Goal: Task Accomplishment & Management: Use online tool/utility

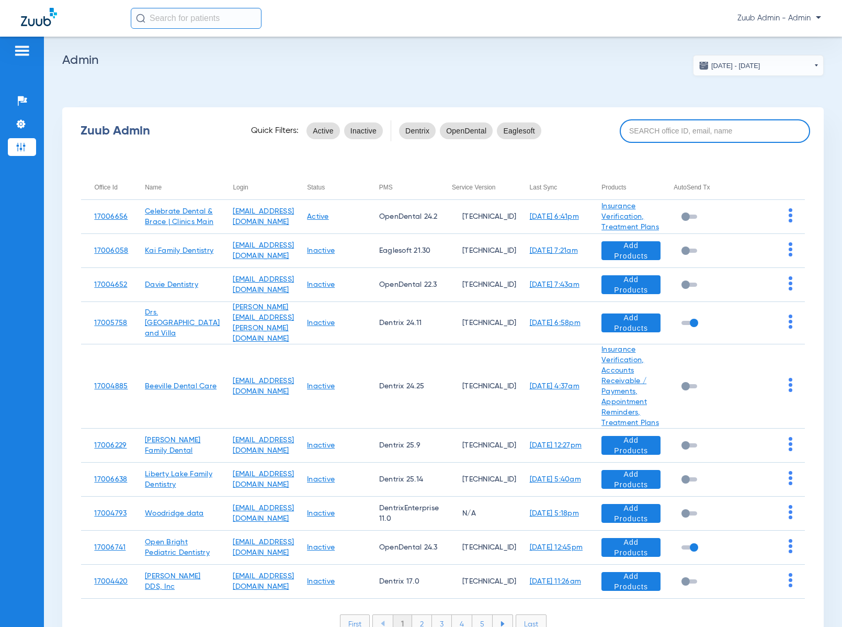
click at [698, 132] on input at bounding box center [715, 131] width 190 height 24
paste input "17006959"
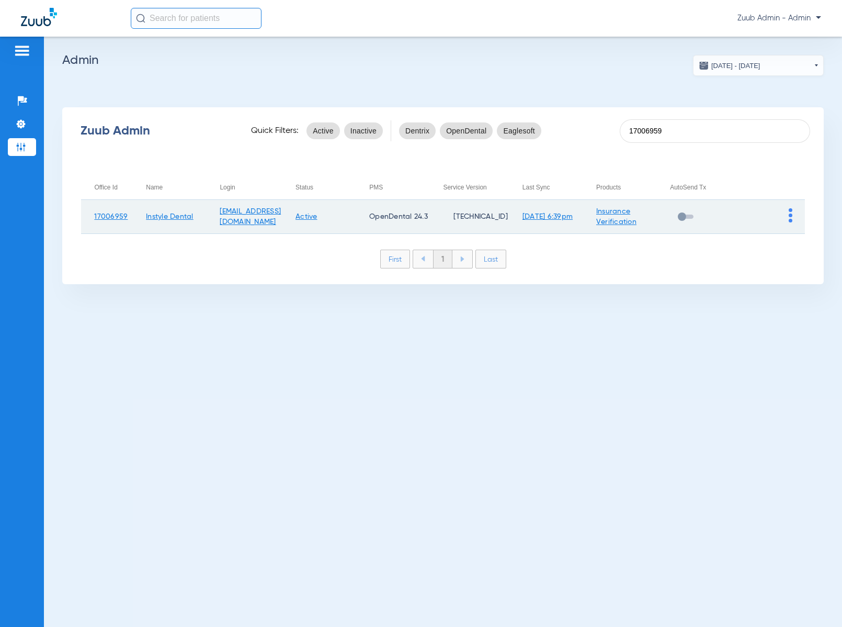
type input "17006959"
click at [791, 217] on img at bounding box center [791, 215] width 4 height 14
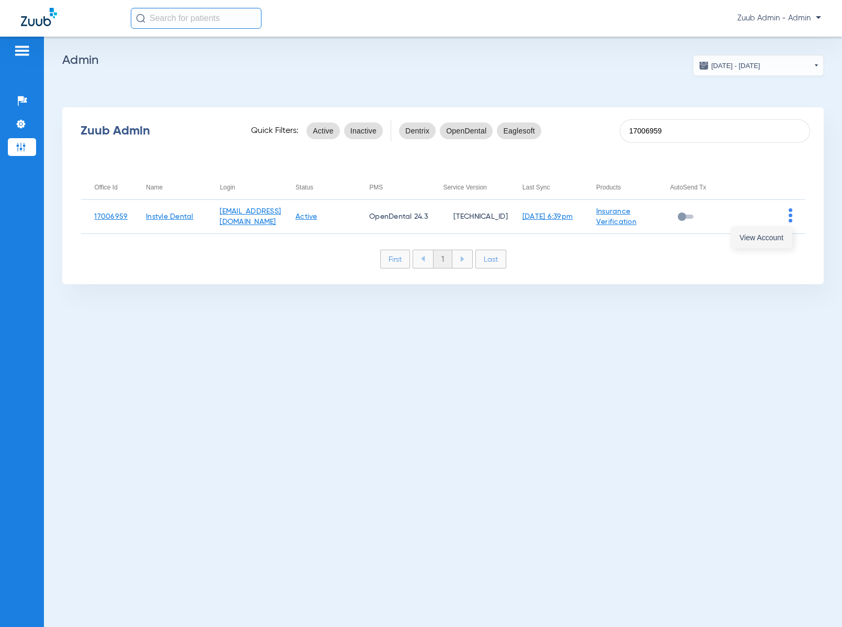
click at [771, 237] on span "View Account" at bounding box center [762, 237] width 44 height 7
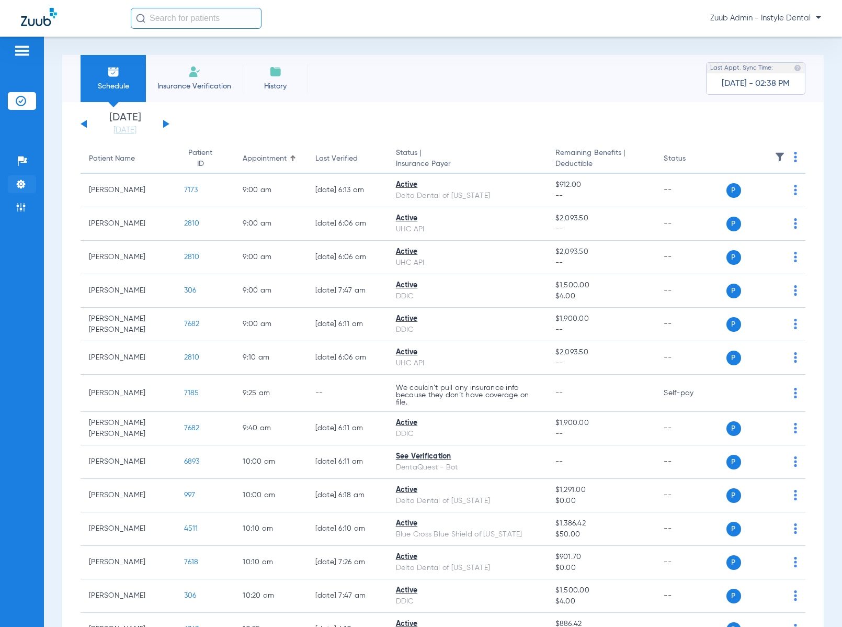
click at [25, 185] on img at bounding box center [21, 184] width 10 height 10
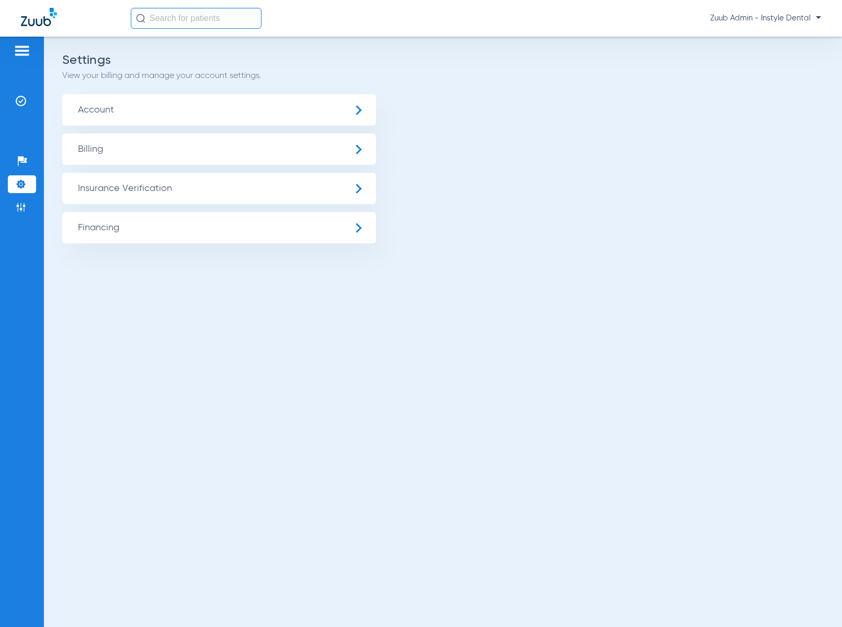
click at [162, 180] on span "Insurance Verification" at bounding box center [219, 188] width 314 height 31
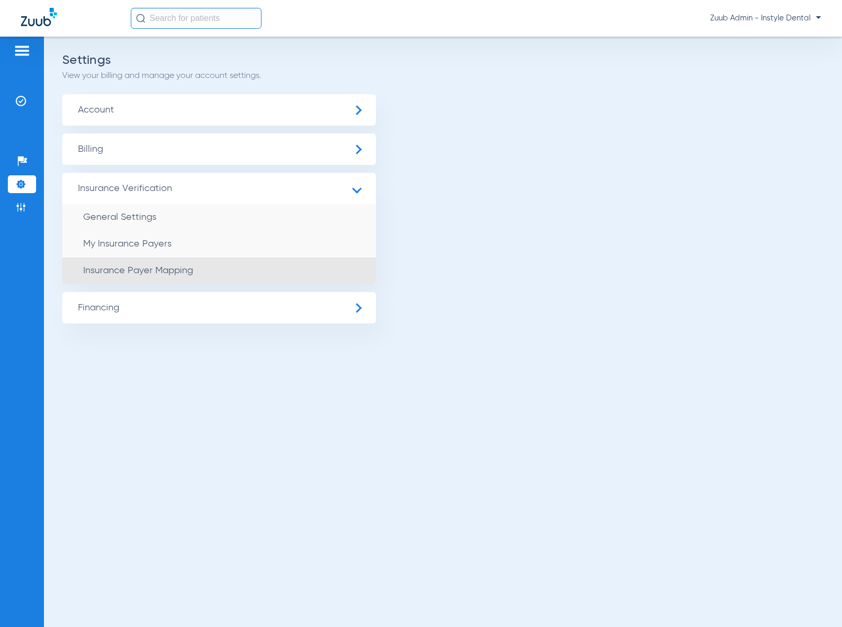
click at [194, 272] on li "Insurance Payer Mapping" at bounding box center [219, 270] width 314 height 27
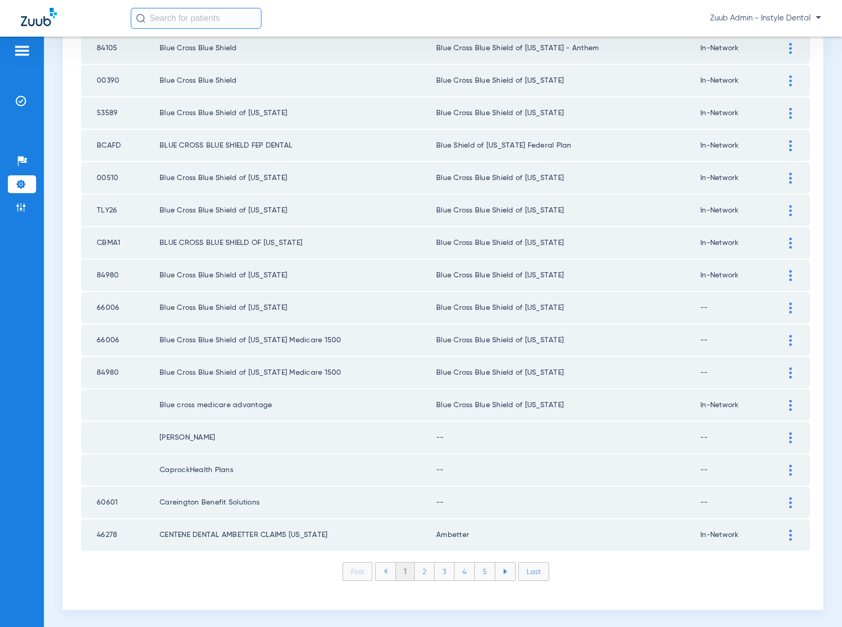
scroll to position [1275, 0]
click at [440, 574] on li "3" at bounding box center [445, 570] width 20 height 18
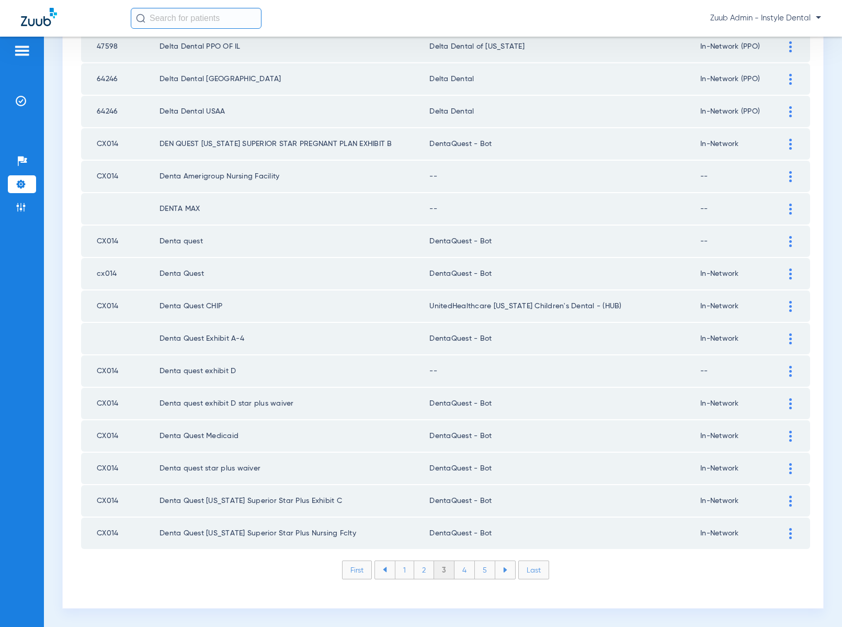
click at [466, 574] on li "4" at bounding box center [464, 570] width 20 height 18
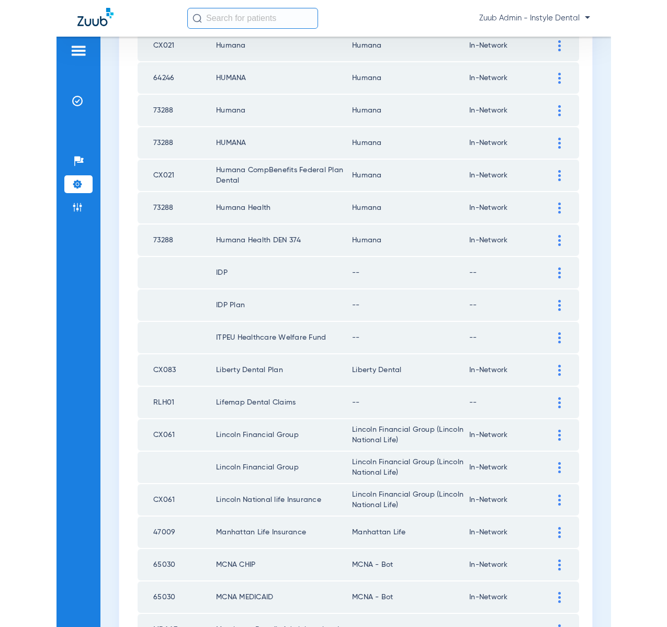
scroll to position [1019, 0]
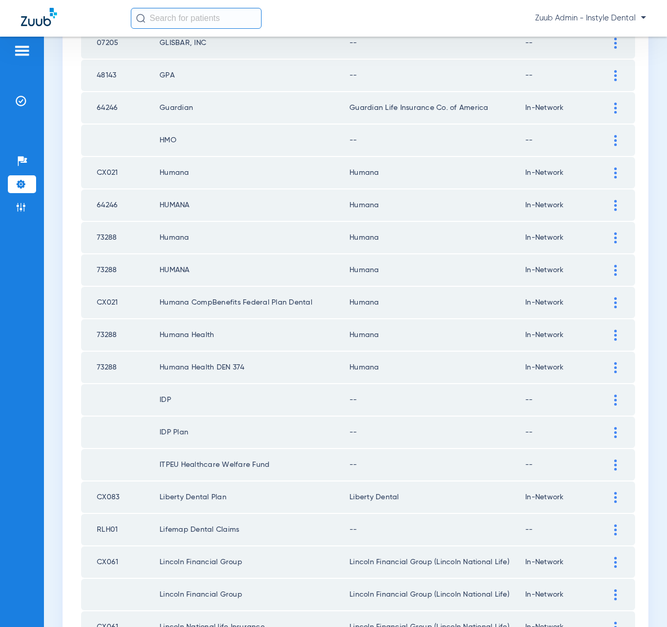
click at [609, 336] on div at bounding box center [615, 334] width 18 height 11
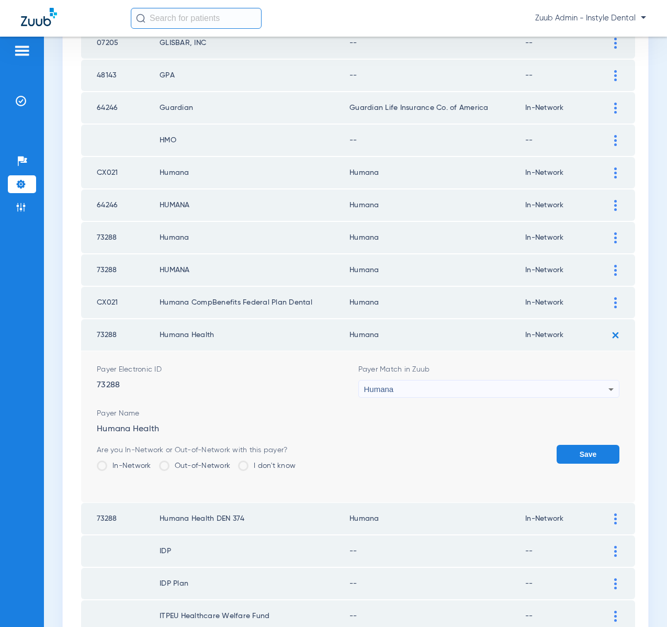
click at [509, 388] on div "Humana" at bounding box center [486, 389] width 245 height 18
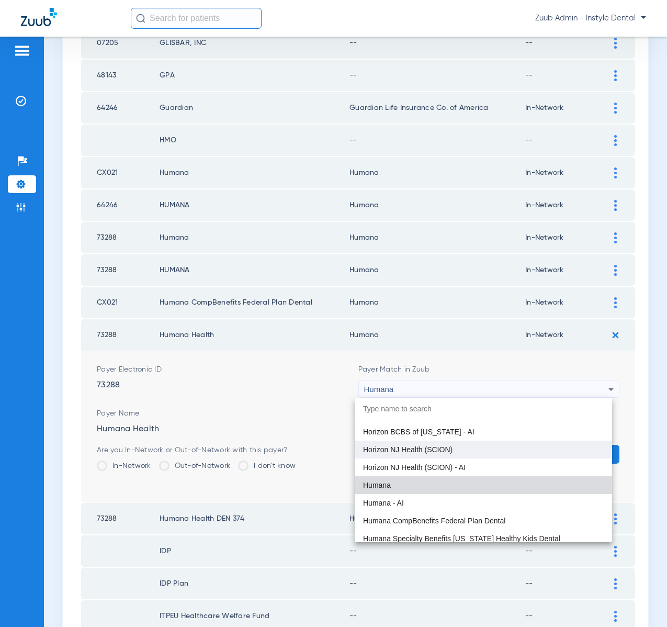
scroll to position [4144, 0]
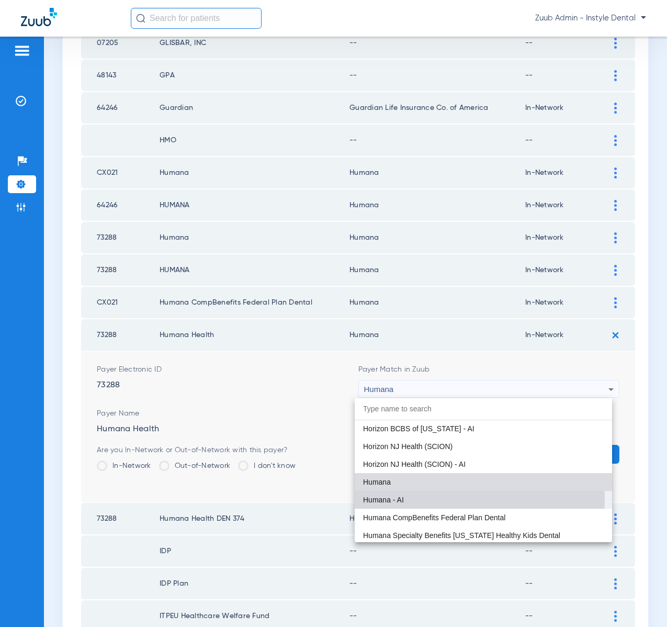
click at [452, 498] on mat-option "Humana - AI" at bounding box center [483, 500] width 257 height 18
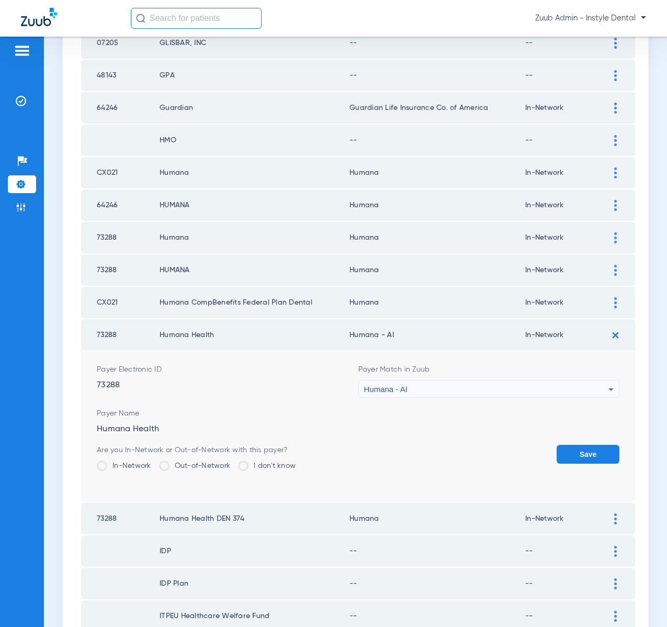
click at [447, 388] on div "Humana - AI" at bounding box center [486, 389] width 245 height 18
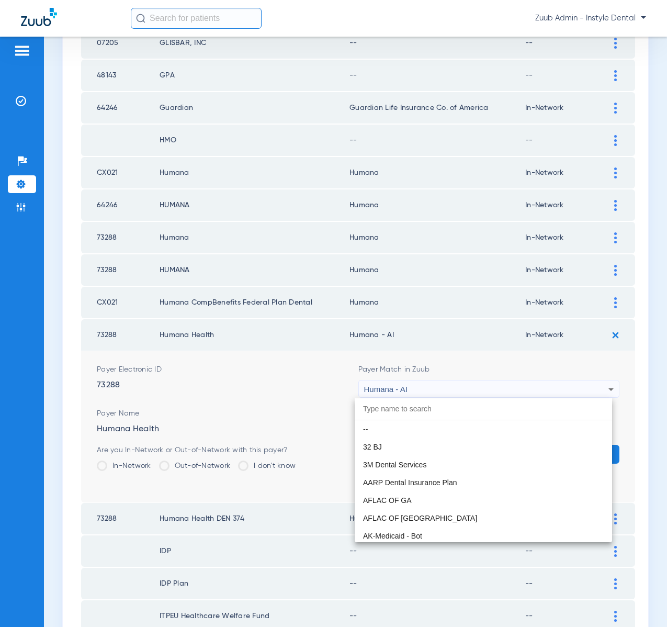
scroll to position [4110, 0]
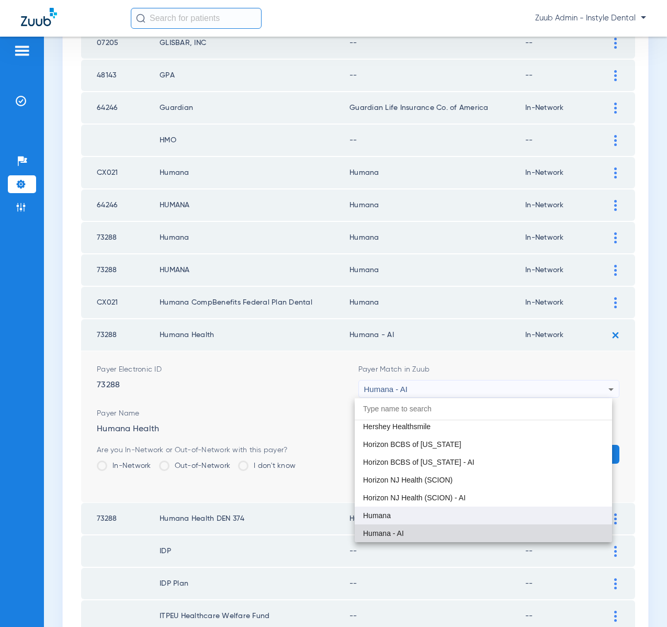
click at [416, 515] on mat-option "Humana" at bounding box center [483, 515] width 257 height 18
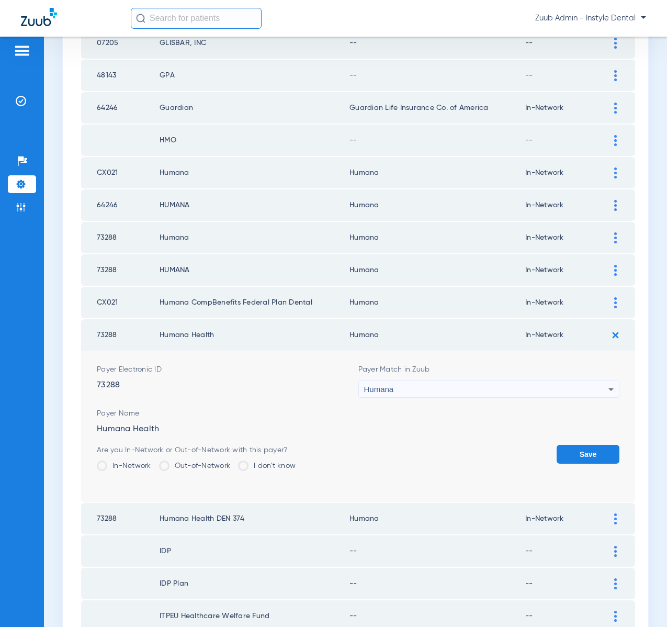
click at [25, 184] on img at bounding box center [21, 184] width 10 height 10
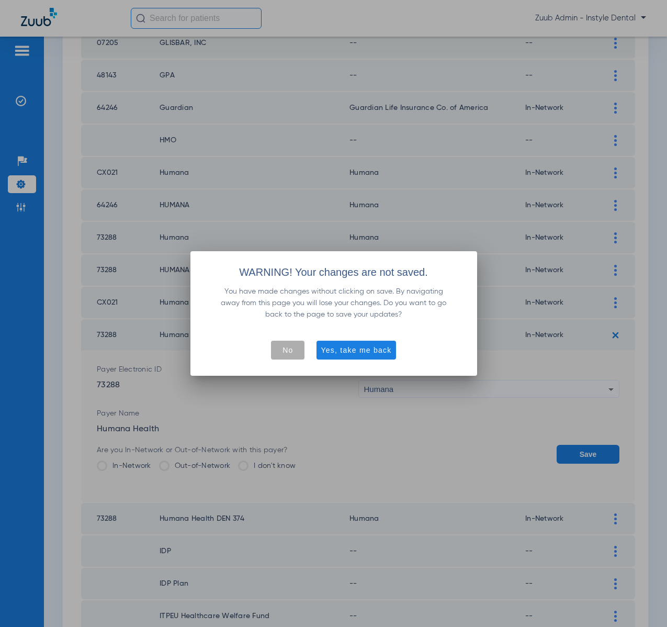
click at [295, 350] on span "button" at bounding box center [287, 349] width 33 height 25
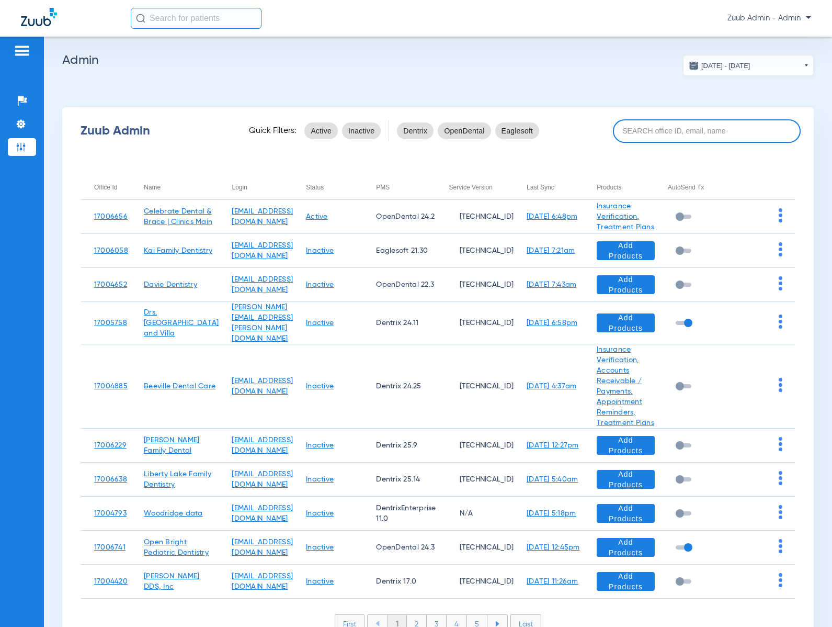
click at [649, 134] on input at bounding box center [707, 131] width 188 height 24
paste input "17006681"
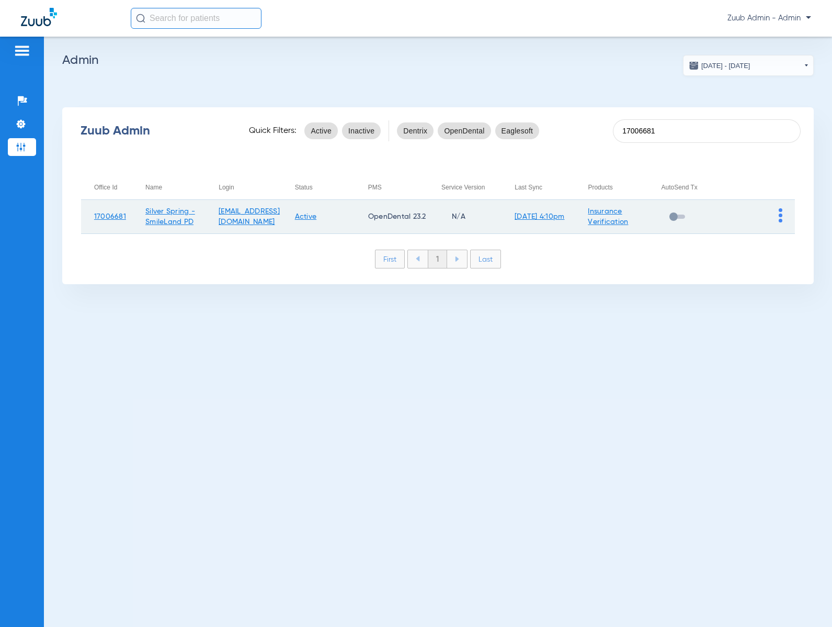
type input "17006681"
click at [780, 220] on img at bounding box center [781, 215] width 4 height 14
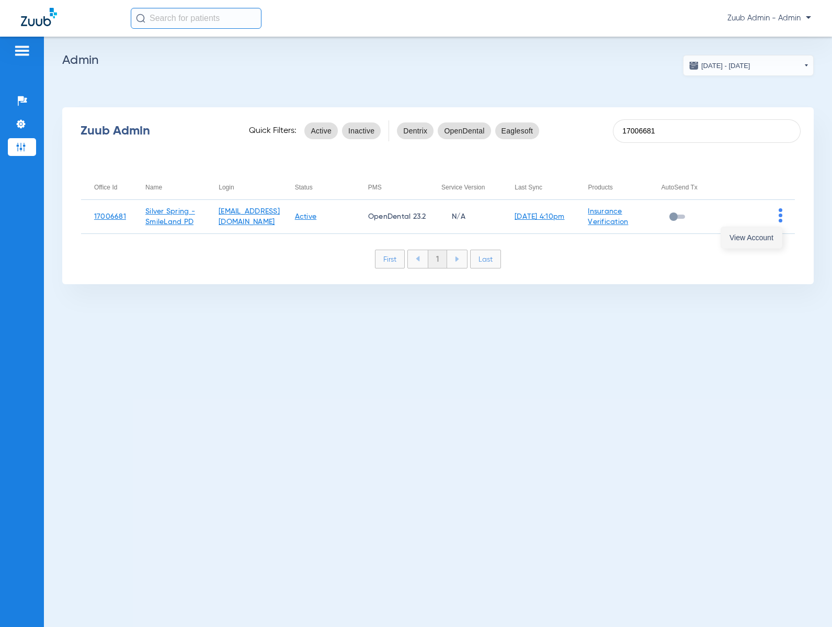
click at [768, 240] on span "View Account" at bounding box center [752, 237] width 44 height 7
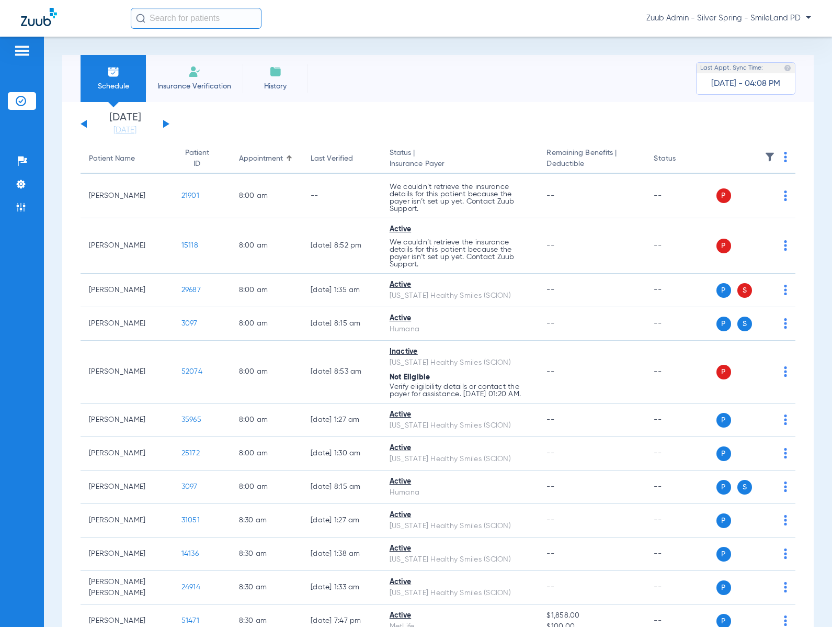
click at [22, 348] on div "Patients Insurance Verification Setup Help Center Settings Admin" at bounding box center [22, 350] width 44 height 627
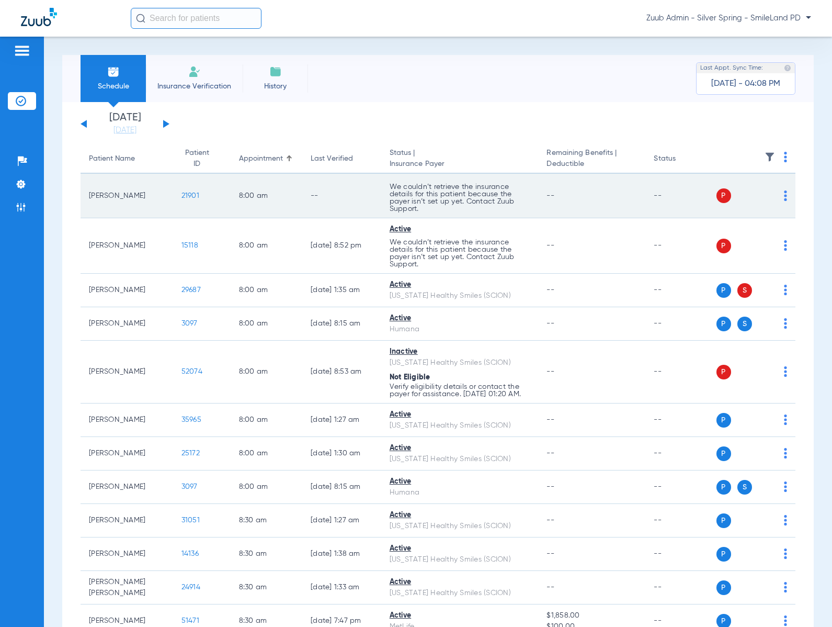
click at [181, 196] on span "21901" at bounding box center [190, 195] width 18 height 7
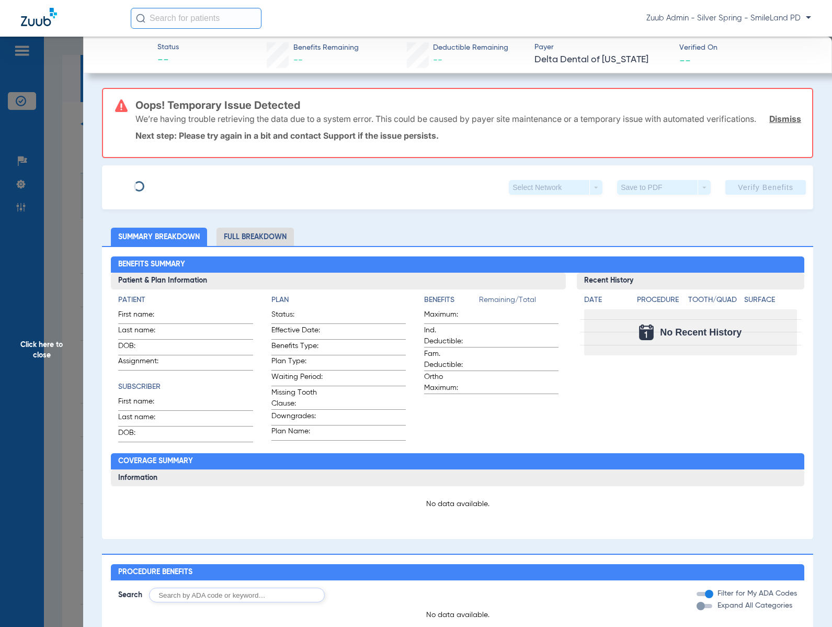
type input "Stephen"
type input "Snyder"
type input "03/16/1980"
type input "87291"
type input "12050001"
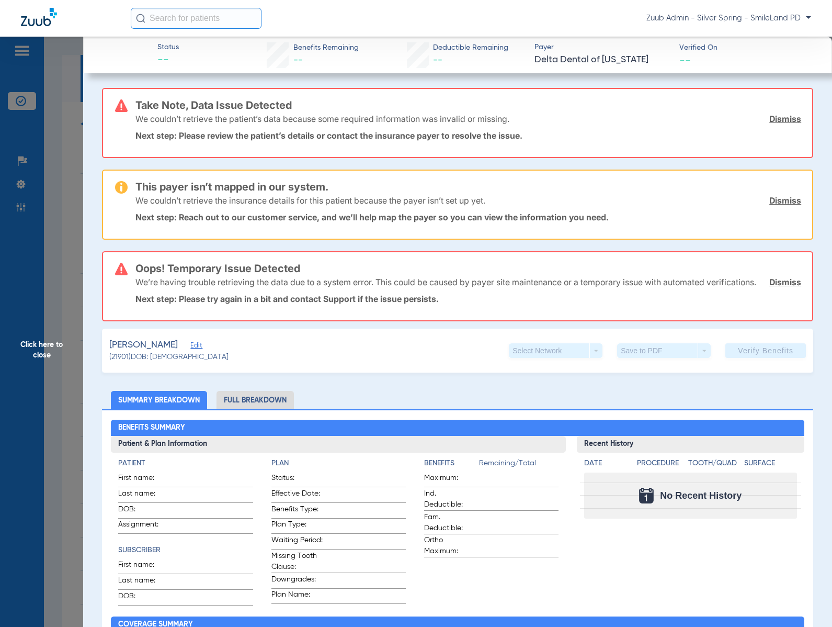
click at [190, 351] on div "Snyder, Corbin Edit" at bounding box center [168, 344] width 119 height 13
click at [190, 351] on span "Edit" at bounding box center [194, 347] width 9 height 10
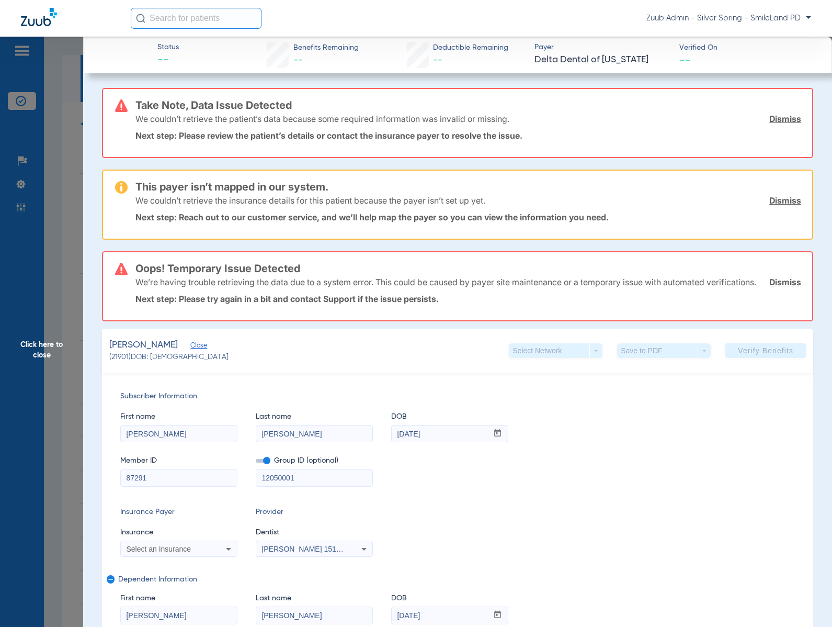
click at [22, 207] on span "Click here to close" at bounding box center [41, 350] width 83 height 627
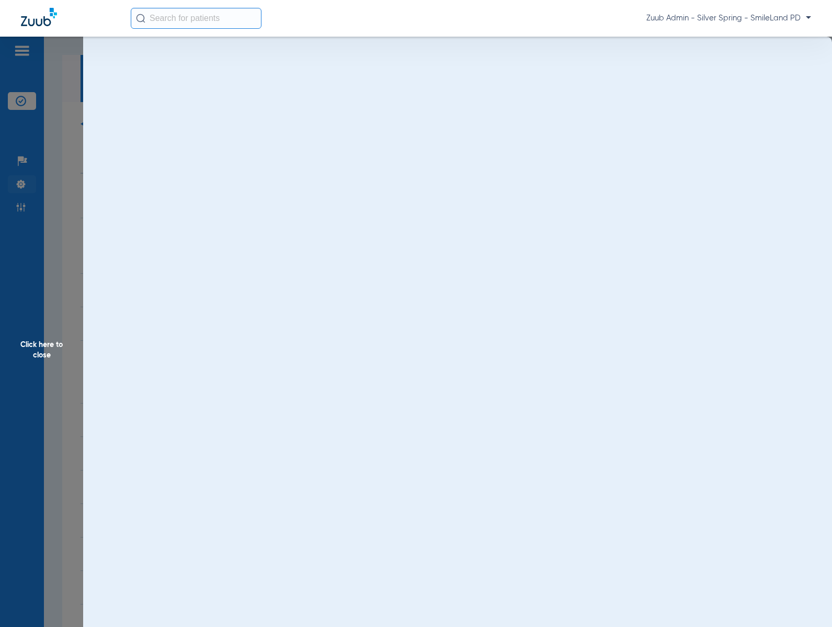
click at [18, 183] on img at bounding box center [21, 184] width 10 height 10
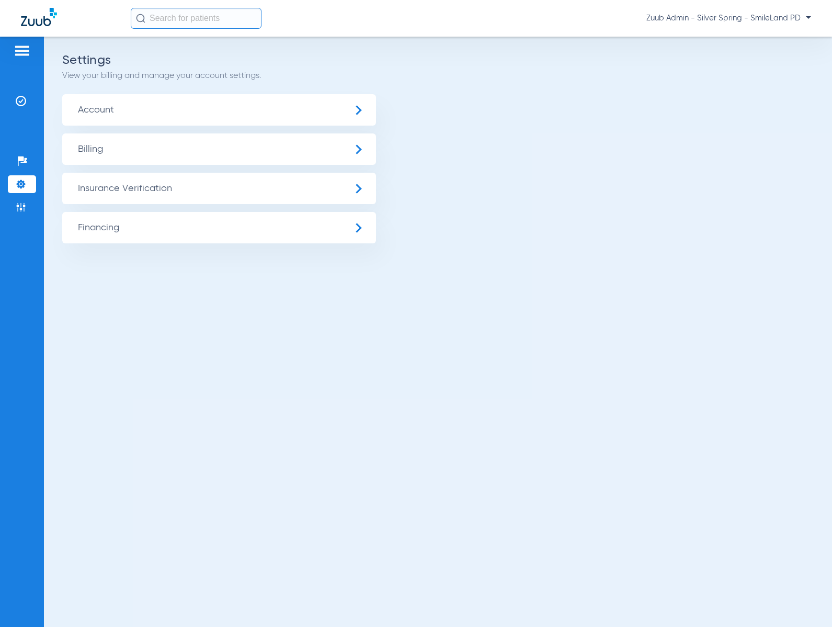
click at [160, 189] on span "Insurance Verification" at bounding box center [219, 188] width 314 height 31
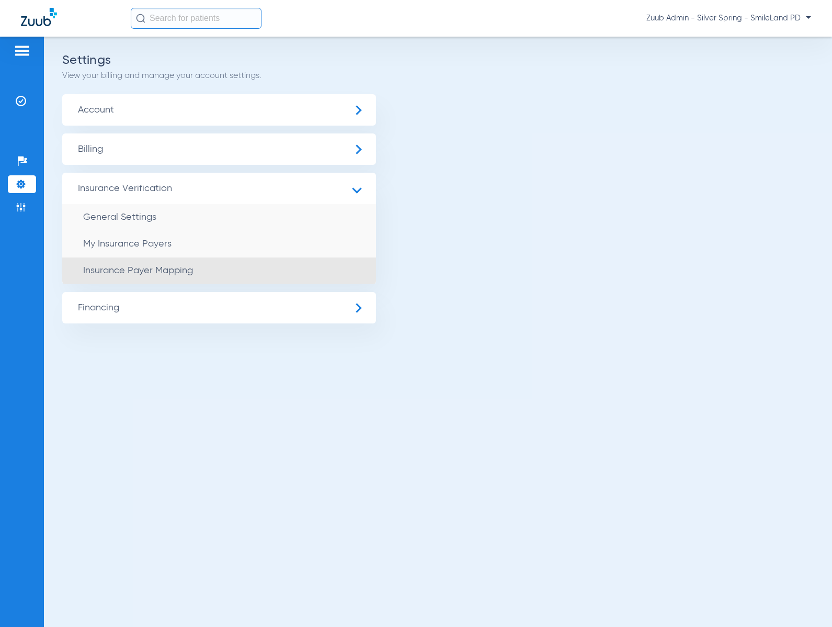
click at [161, 272] on span "Insurance Payer Mapping" at bounding box center [138, 270] width 110 height 9
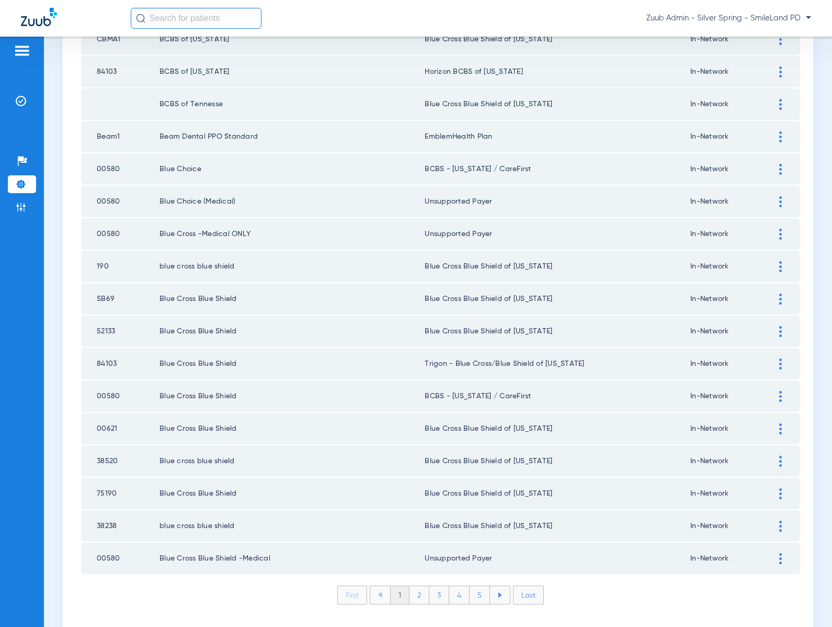
scroll to position [1275, 0]
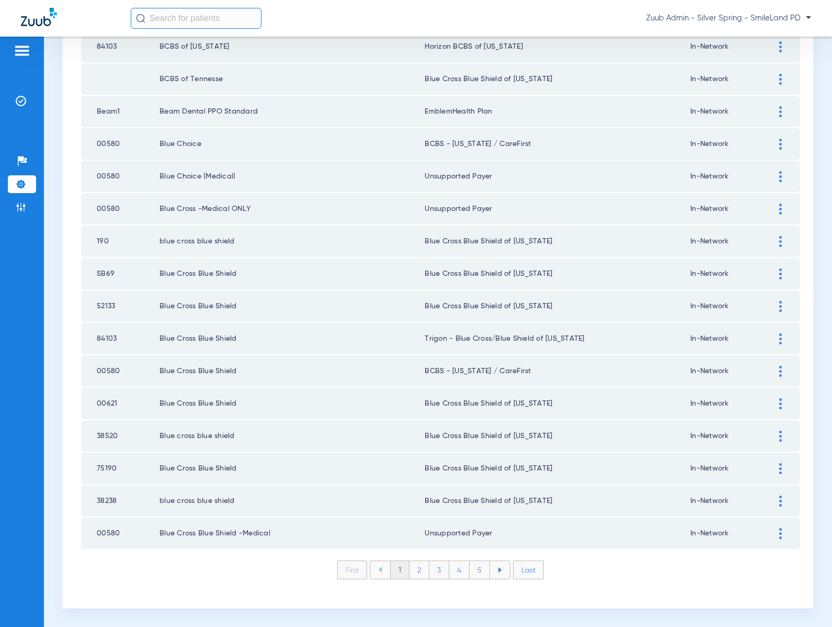
click at [439, 561] on li "3" at bounding box center [439, 570] width 20 height 18
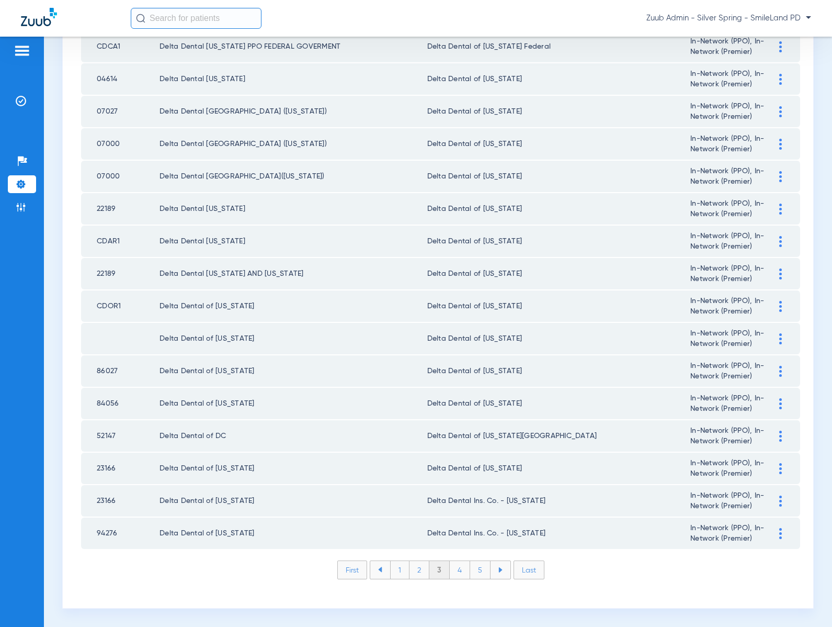
click at [457, 573] on li "4" at bounding box center [460, 570] width 20 height 18
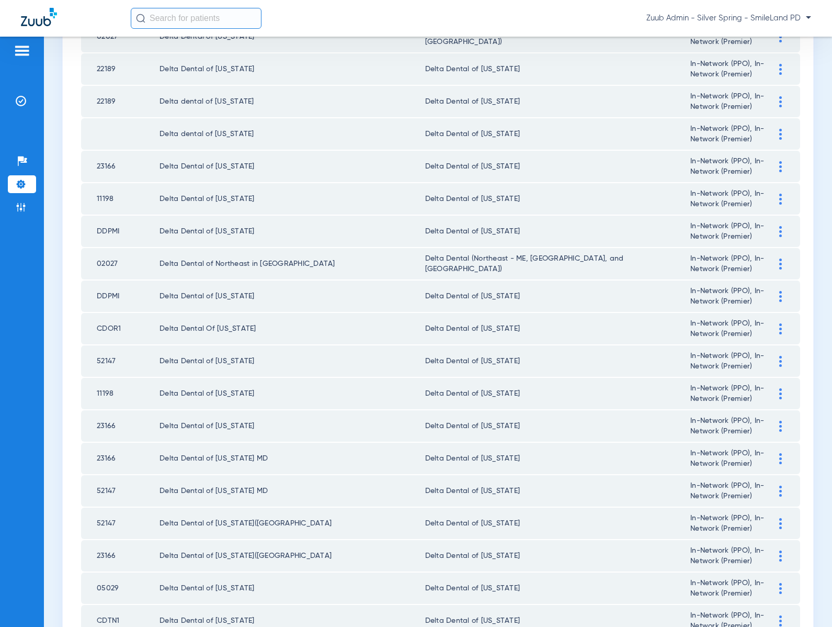
scroll to position [276, 0]
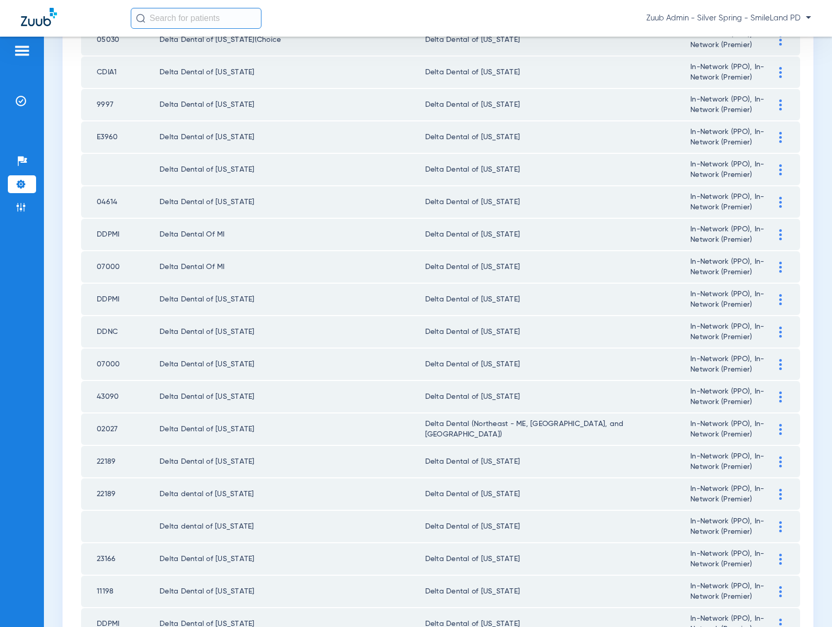
click at [211, 328] on td "Delta Dental of [US_STATE]" at bounding box center [293, 331] width 266 height 31
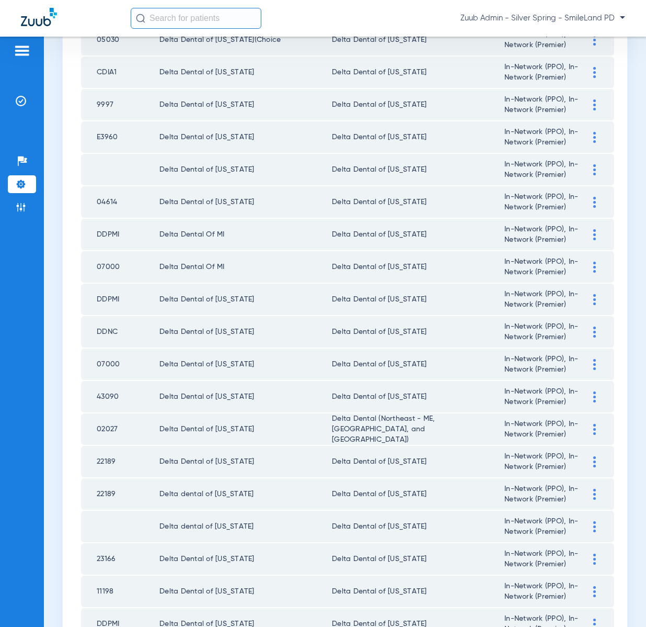
click at [172, 333] on td "Delta Dental of [US_STATE]" at bounding box center [246, 331] width 173 height 31
copy td "Delta Dental of [US_STATE]"
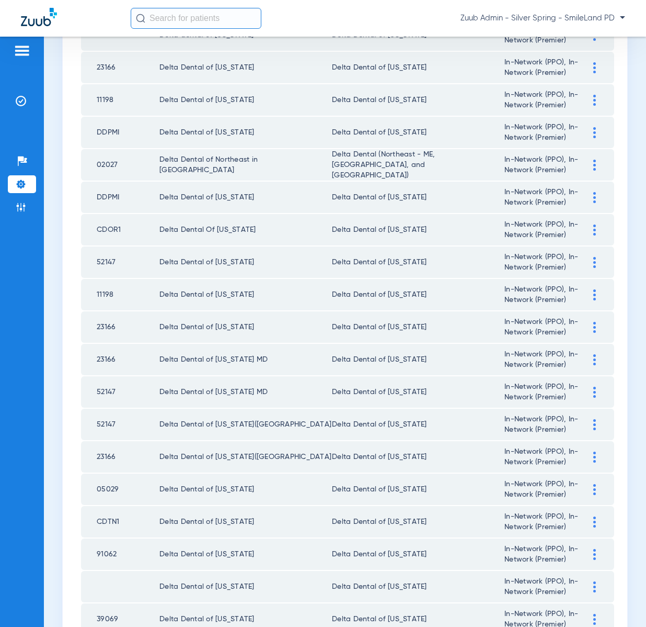
scroll to position [769, 0]
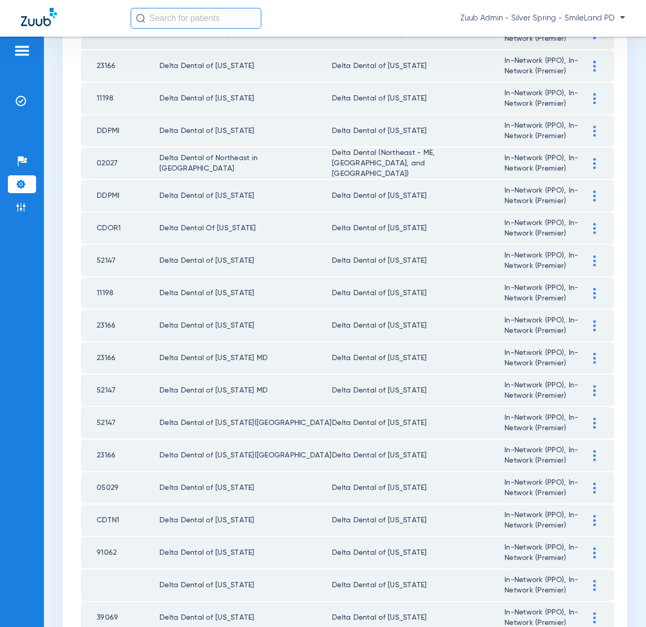
click at [108, 390] on td "52147" at bounding box center [120, 389] width 78 height 31
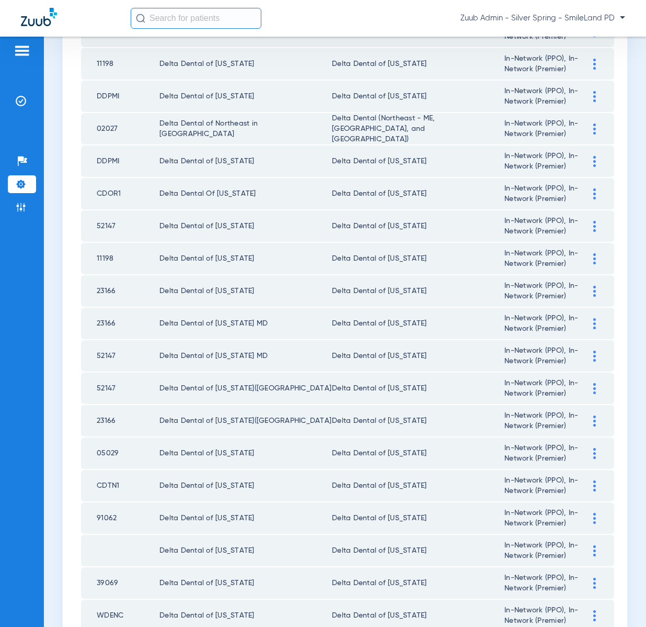
scroll to position [802, 0]
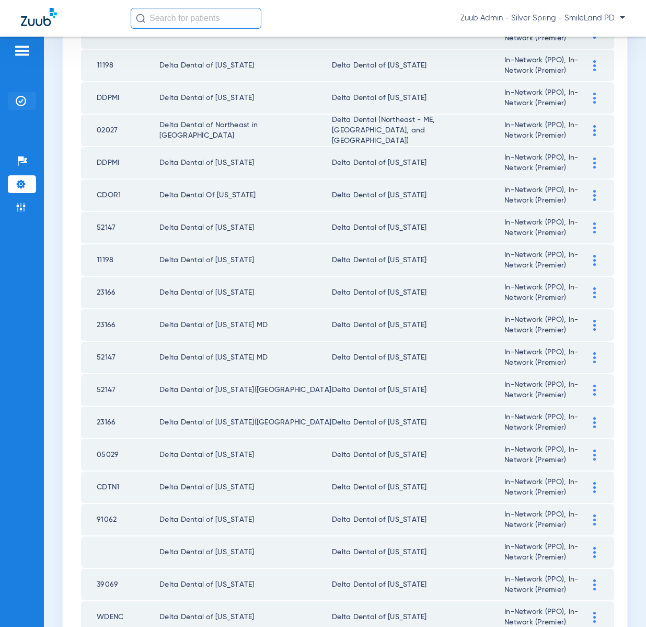
click at [17, 101] on img at bounding box center [21, 101] width 10 height 10
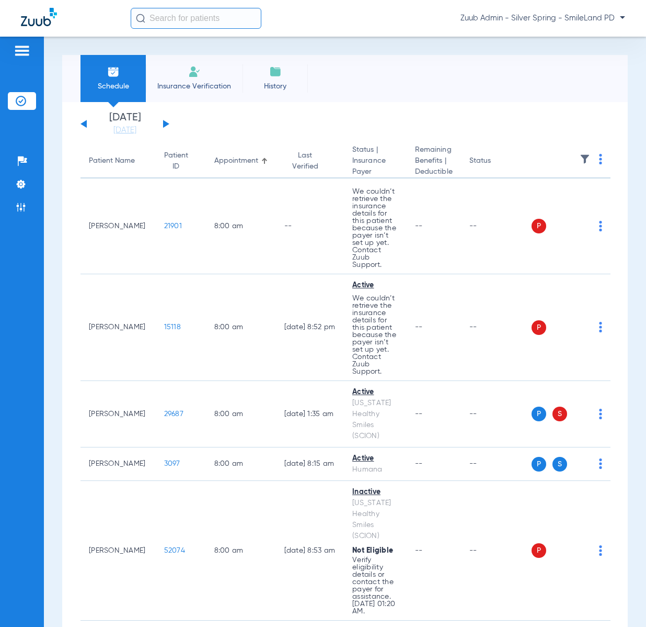
click at [355, 43] on div "Schedule Insurance Verification History Last Appt. Sync Time: Today - 04:08 PM …" at bounding box center [345, 332] width 602 height 590
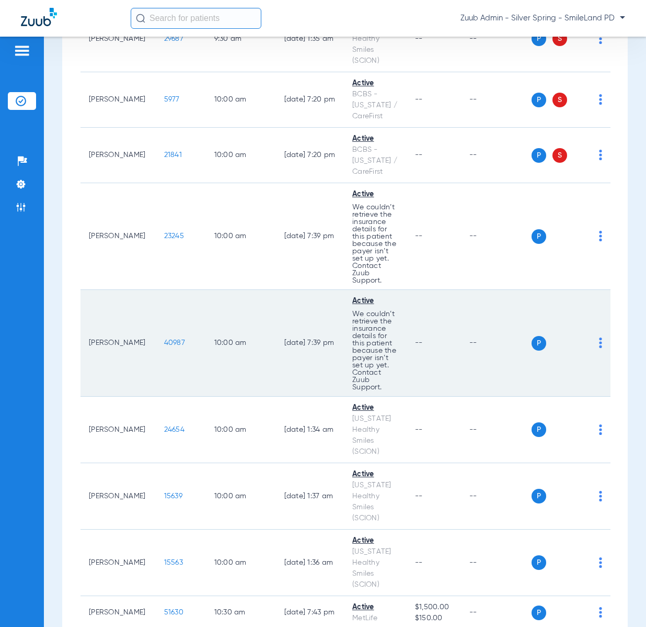
click at [164, 339] on span "40987" at bounding box center [174, 342] width 21 height 7
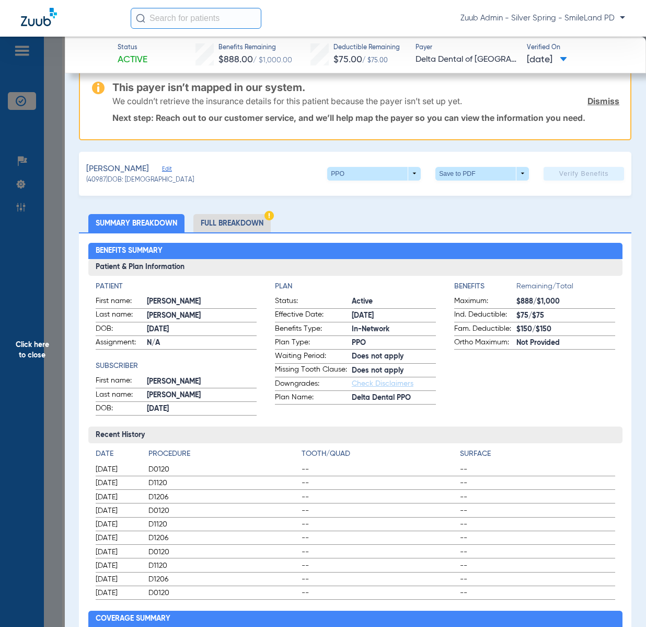
scroll to position [0, 0]
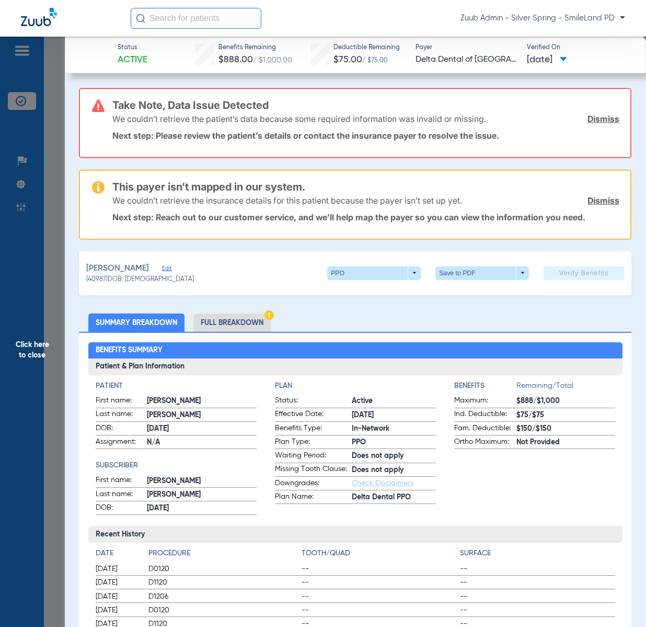
click at [245, 321] on li "Full Breakdown" at bounding box center [232, 322] width 77 height 18
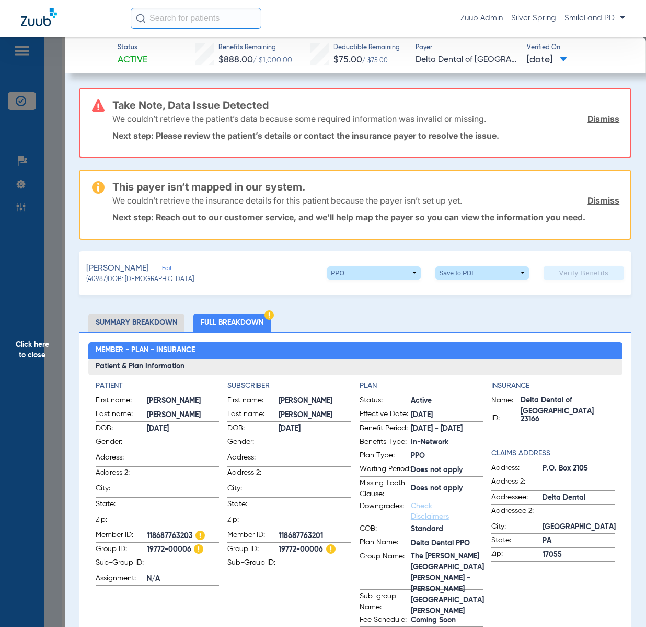
click at [34, 98] on span "Click here to close" at bounding box center [32, 350] width 65 height 627
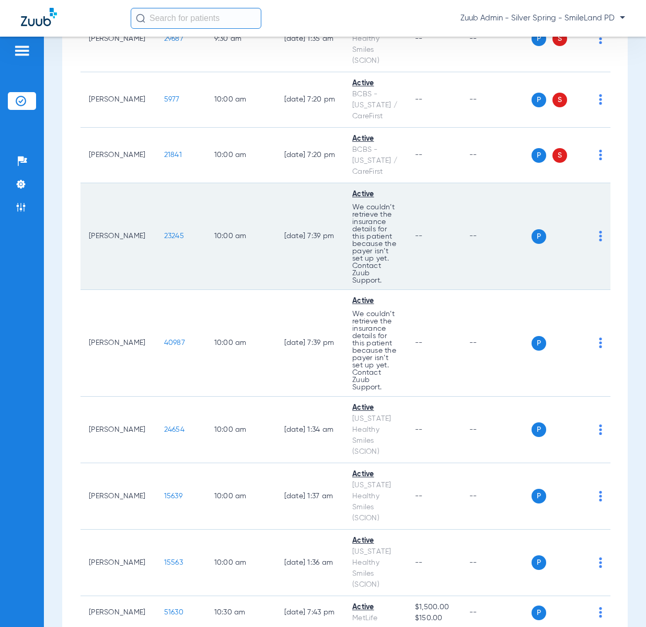
click at [164, 232] on span "23245" at bounding box center [174, 235] width 20 height 7
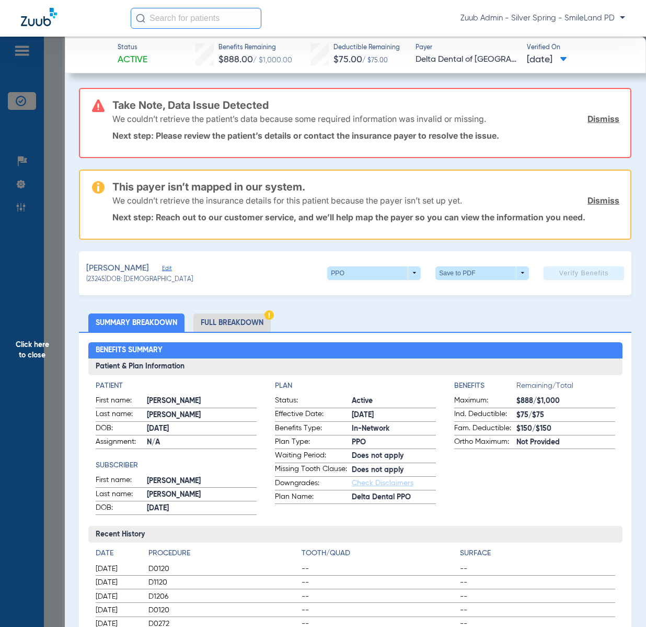
click at [170, 267] on span "Edit" at bounding box center [166, 270] width 9 height 10
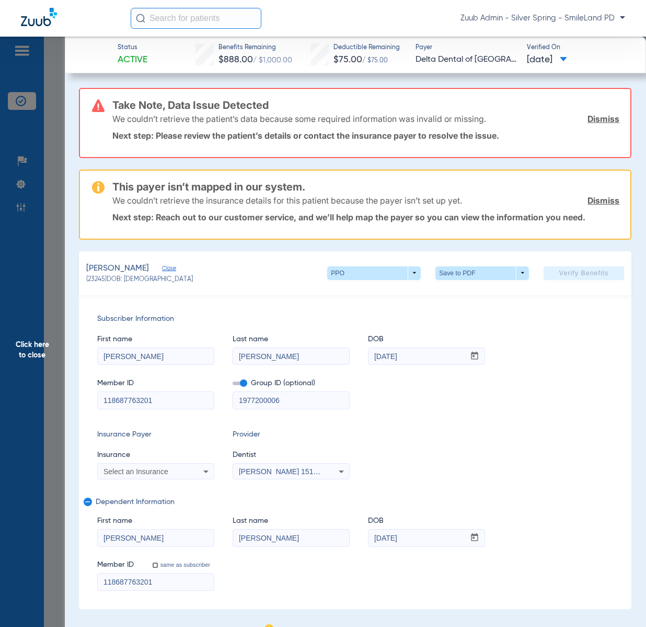
click at [170, 267] on span "Close" at bounding box center [166, 270] width 9 height 10
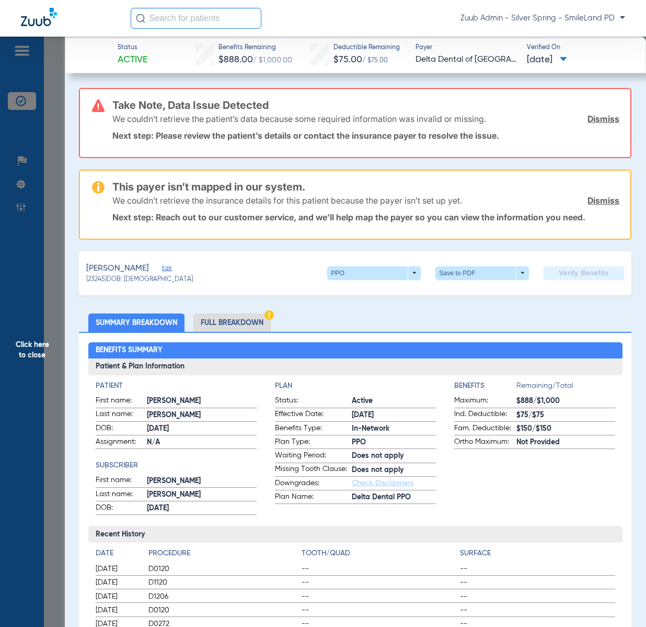
click at [23, 289] on span "Click here to close" at bounding box center [32, 350] width 65 height 627
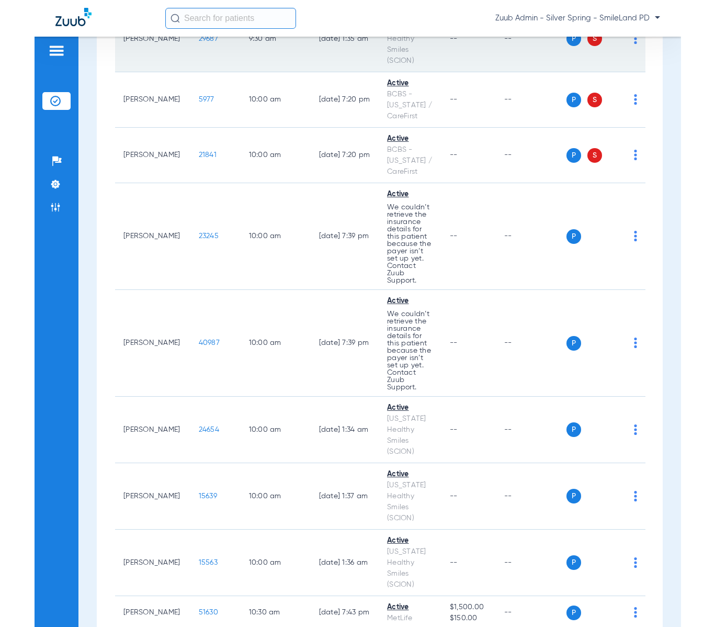
scroll to position [1936, 0]
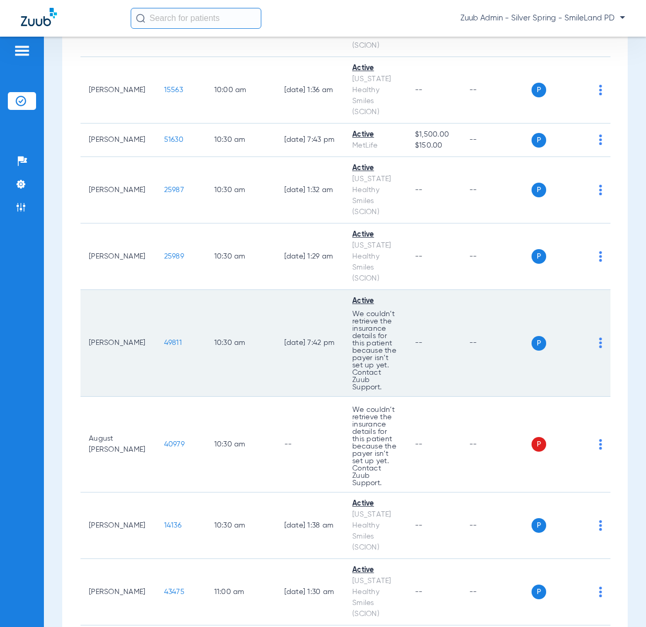
click at [164, 339] on span "49811" at bounding box center [173, 342] width 18 height 7
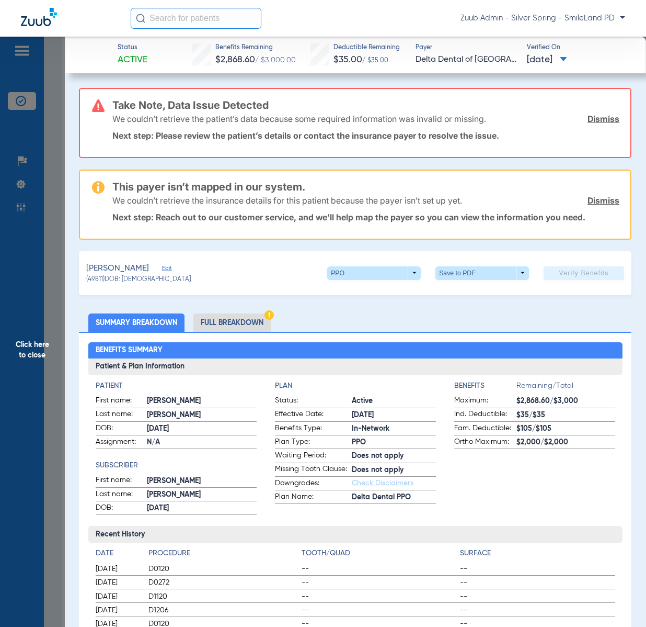
click at [44, 344] on span "Click here to close" at bounding box center [32, 350] width 65 height 627
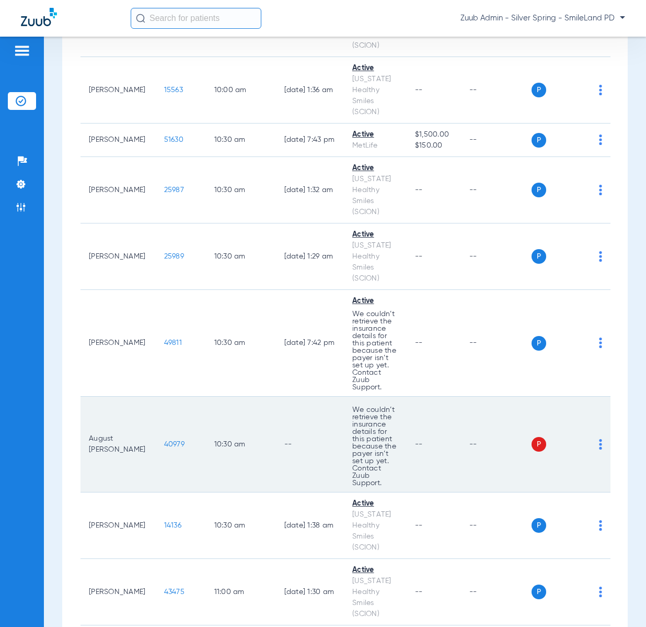
click at [164, 440] on span "40979" at bounding box center [174, 443] width 20 height 7
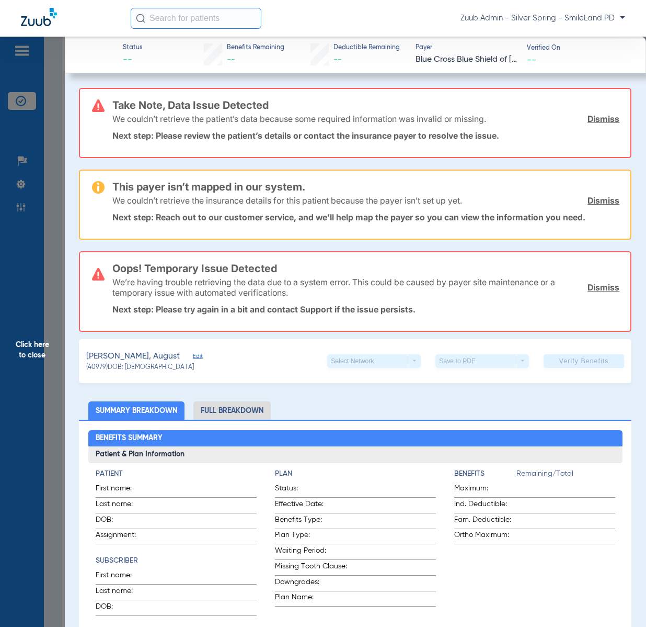
click at [20, 349] on span "Click here to close" at bounding box center [32, 350] width 65 height 627
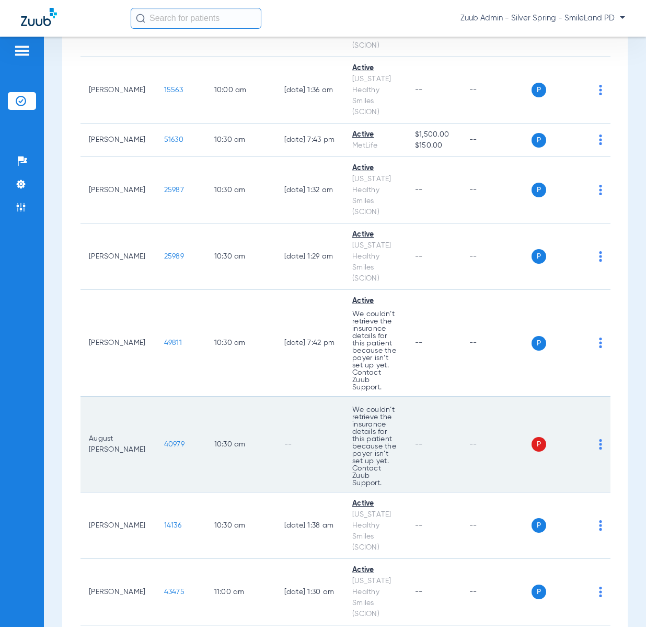
click at [164, 440] on span "40979" at bounding box center [174, 443] width 20 height 7
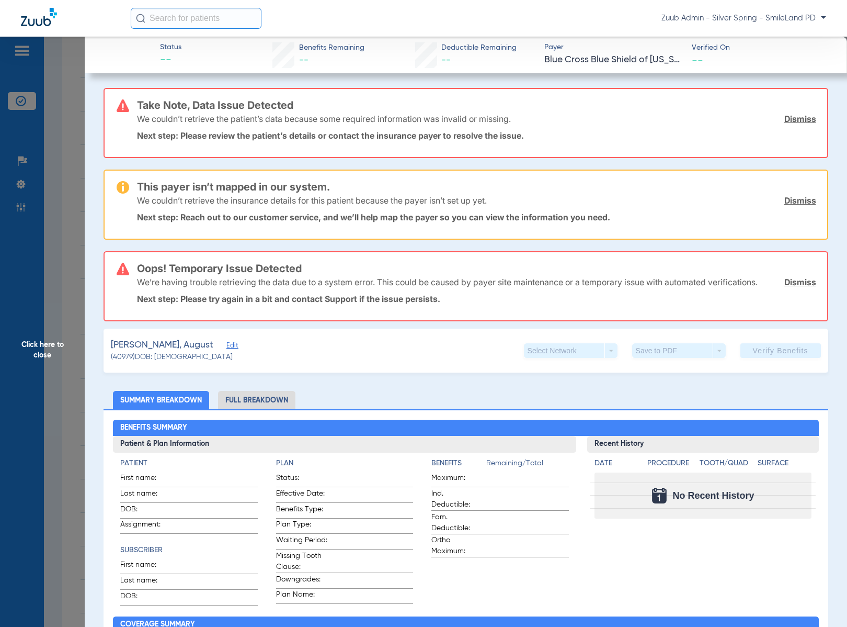
scroll to position [1, 0]
